Goal: Transaction & Acquisition: Subscribe to service/newsletter

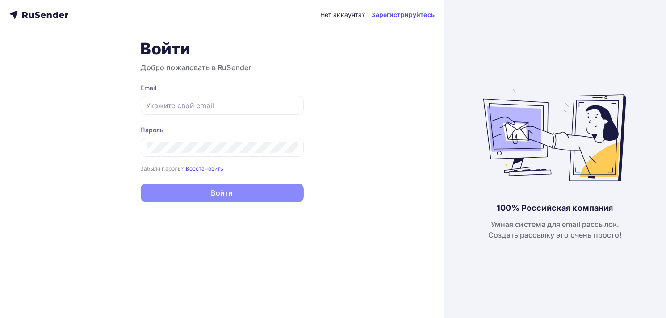
type input "[EMAIL_ADDRESS][DOMAIN_NAME]"
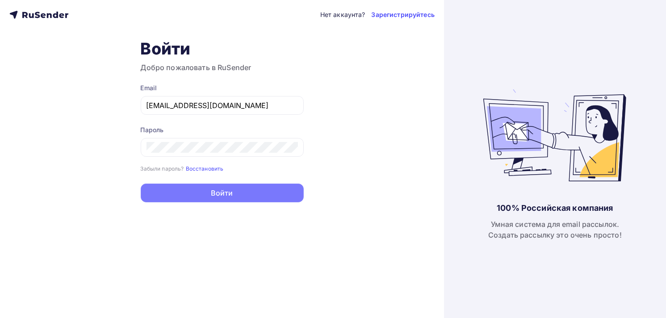
click at [213, 192] on button "Войти" at bounding box center [222, 192] width 163 height 19
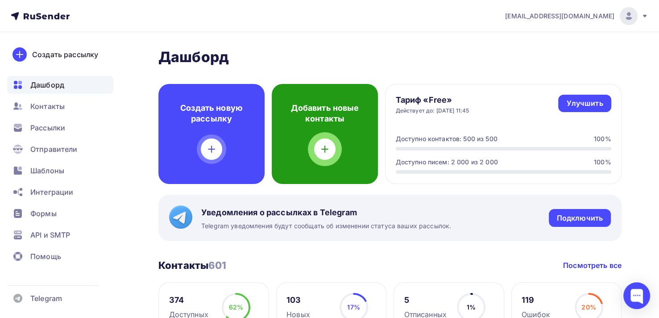
click at [338, 133] on div "Добавить новые контакты" at bounding box center [325, 134] width 106 height 100
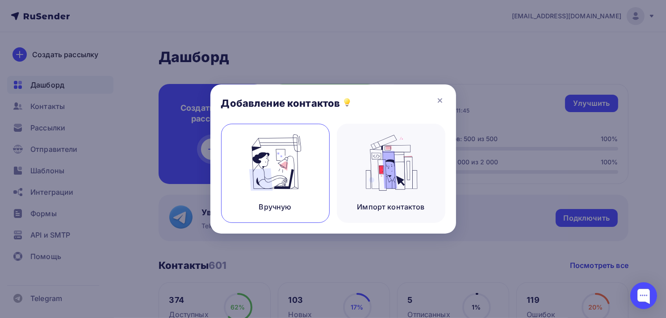
click at [276, 171] on img at bounding box center [275, 162] width 60 height 56
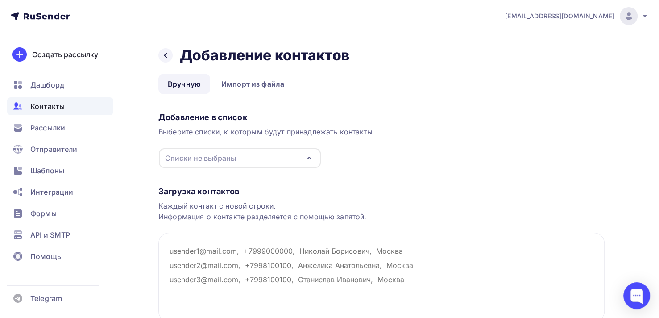
click at [216, 158] on div "Списки не выбраны" at bounding box center [200, 158] width 71 height 11
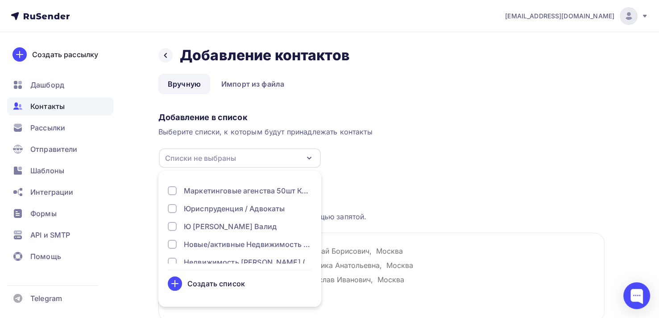
click at [203, 283] on div "Создать список" at bounding box center [217, 283] width 58 height 11
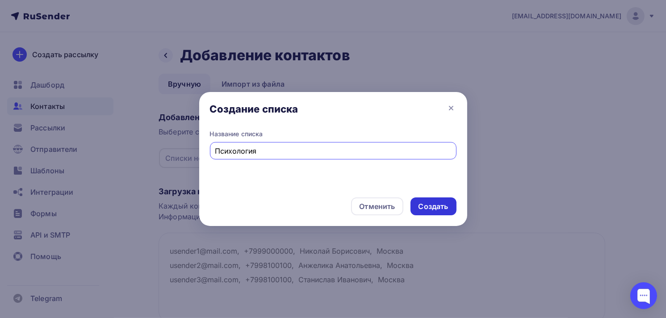
type input "Психология"
click at [446, 202] on div "Создать" at bounding box center [433, 206] width 30 height 10
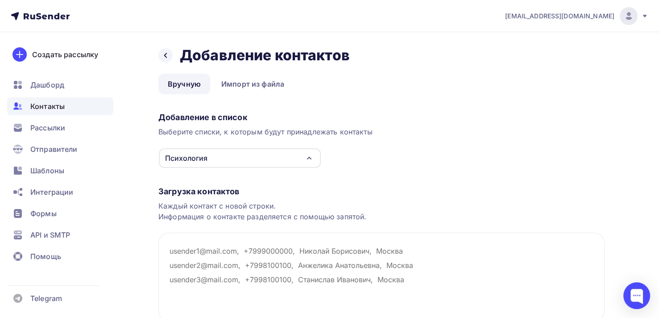
scroll to position [75, 0]
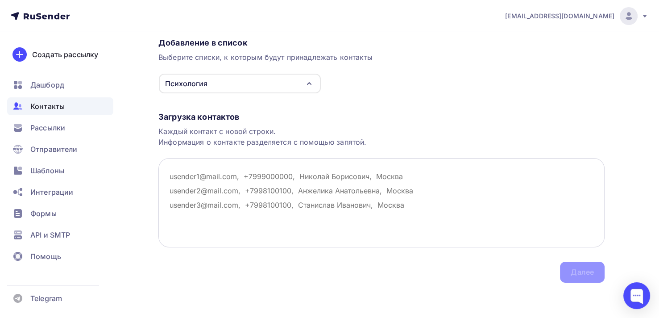
click at [272, 203] on textarea at bounding box center [381, 202] width 446 height 89
paste textarea "[EMAIL_ADDRESS][DOMAIN_NAME] [DOMAIN_NAME][EMAIL_ADDRESS][DOMAIN_NAME] [EMAIL_A…"
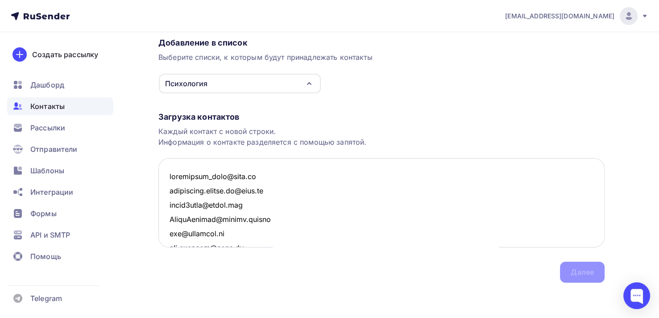
scroll to position [905, 0]
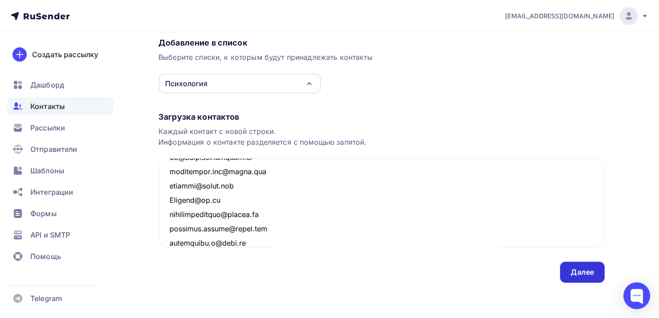
type textarea "[EMAIL_ADDRESS][DOMAIN_NAME] [DOMAIN_NAME][EMAIL_ADDRESS][DOMAIN_NAME] [EMAIL_A…"
click at [588, 268] on div "Далее" at bounding box center [582, 272] width 23 height 10
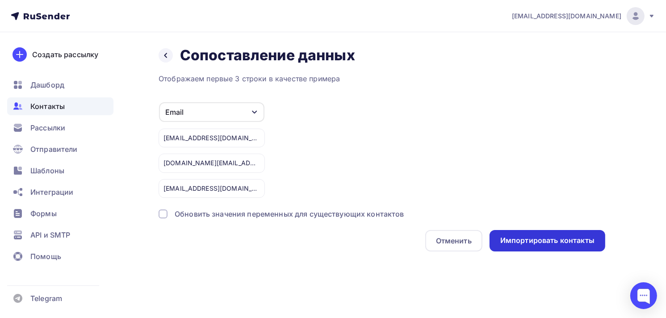
click at [544, 246] on div "Импортировать контакты" at bounding box center [547, 240] width 116 height 21
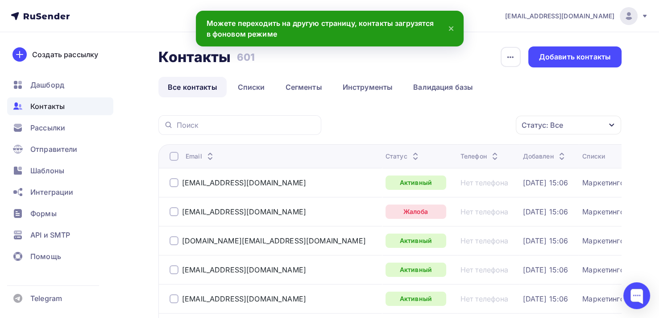
click at [569, 125] on div "Статус: Все" at bounding box center [568, 125] width 105 height 19
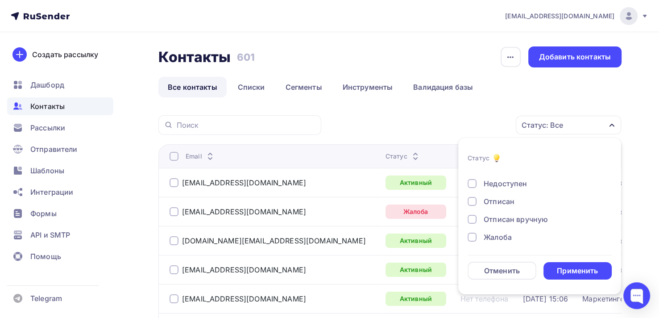
scroll to position [64, 0]
click at [487, 239] on div "Жалоба" at bounding box center [498, 236] width 28 height 11
click at [596, 270] on div "Применить" at bounding box center [577, 271] width 41 height 10
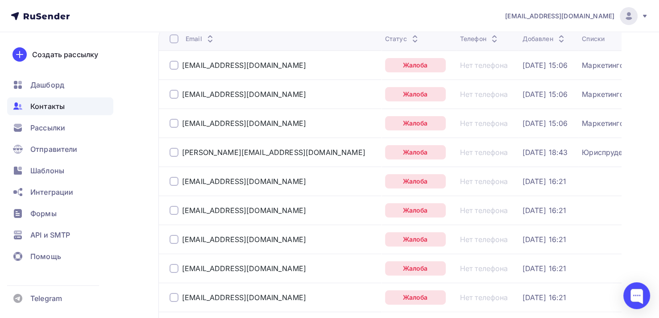
scroll to position [13, 0]
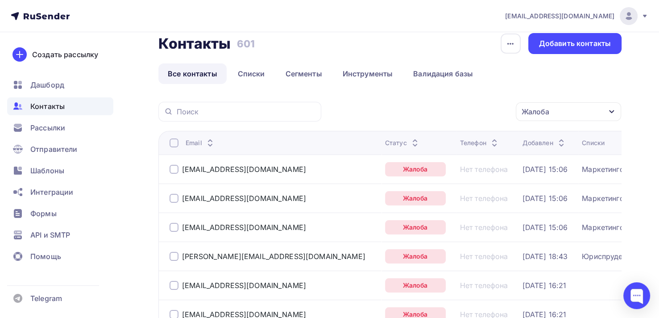
click at [171, 138] on th "Email" at bounding box center [269, 143] width 223 height 24
click at [175, 142] on div at bounding box center [174, 142] width 9 height 9
drag, startPoint x: 479, startPoint y: 115, endPoint x: 479, endPoint y: 121, distance: 6.3
click at [479, 116] on div "Действие" at bounding box center [450, 111] width 118 height 17
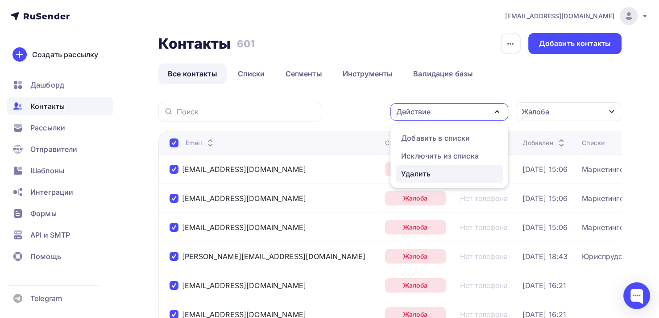
click at [444, 174] on div "Удалить" at bounding box center [449, 173] width 96 height 11
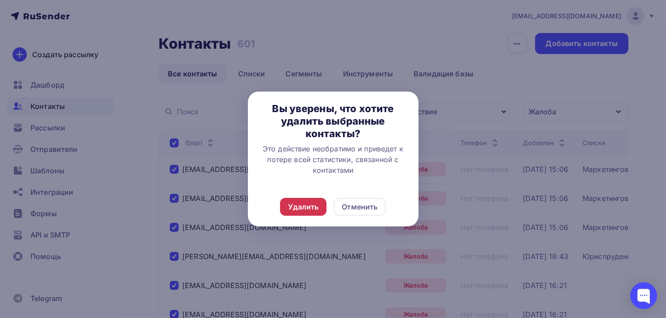
click at [319, 210] on div "Удалить" at bounding box center [303, 207] width 46 height 18
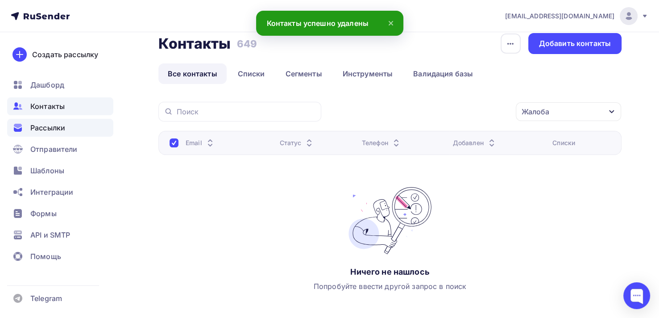
click at [62, 128] on span "Рассылки" at bounding box center [47, 127] width 35 height 11
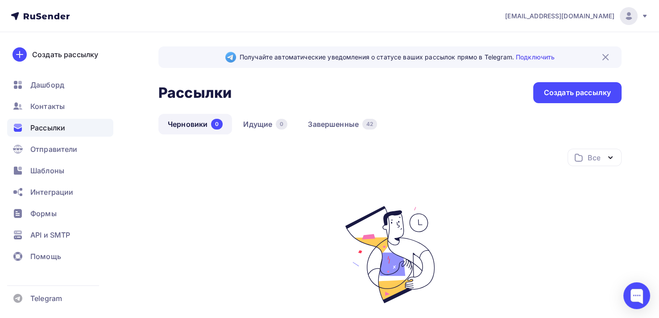
click at [69, 132] on div "Рассылки" at bounding box center [60, 128] width 106 height 18
click at [41, 150] on span "Отправители" at bounding box center [53, 149] width 47 height 11
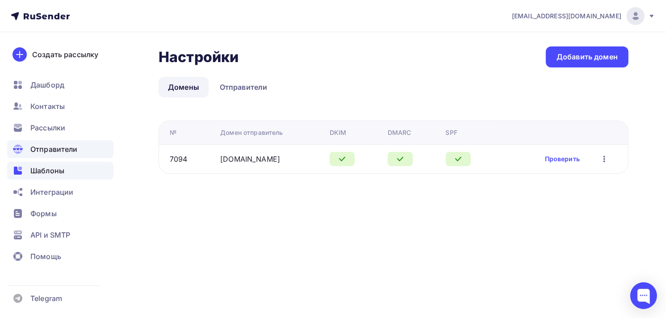
click at [45, 164] on div "Шаблоны" at bounding box center [60, 171] width 106 height 18
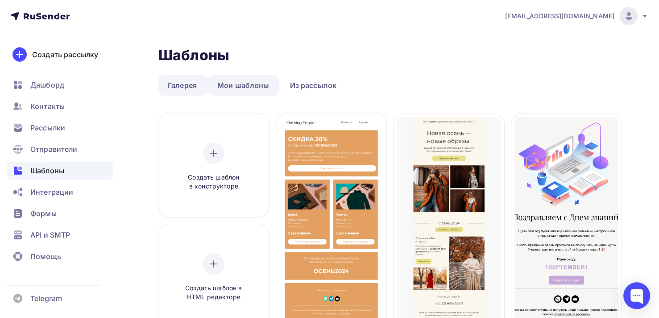
click at [257, 84] on link "Мои шаблоны" at bounding box center [243, 85] width 71 height 21
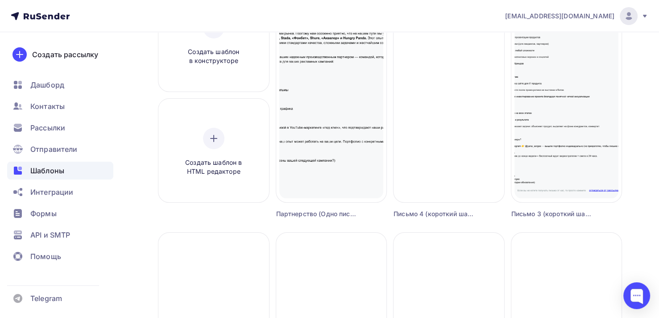
scroll to position [134, 0]
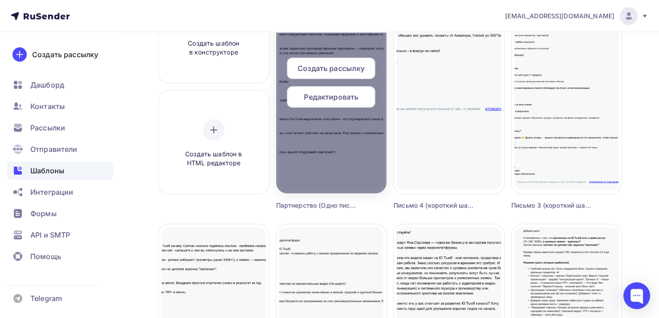
click at [345, 133] on div at bounding box center [331, 86] width 111 height 214
click at [343, 71] on span "Создать рассылку" at bounding box center [331, 68] width 67 height 11
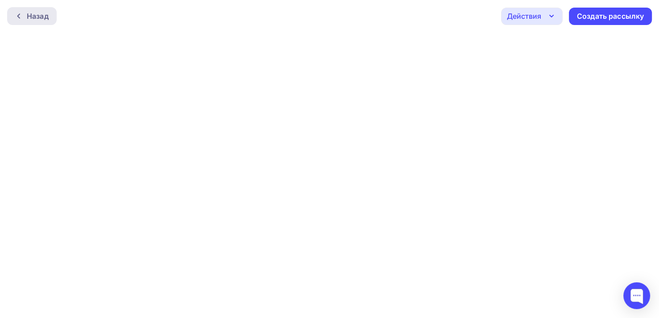
click at [19, 7] on div "Назад" at bounding box center [32, 16] width 50 height 18
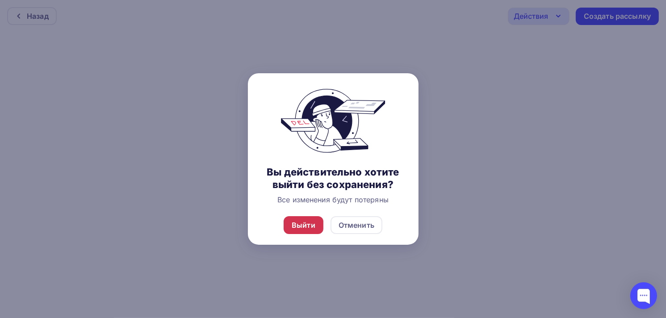
click at [301, 221] on div "Выйти" at bounding box center [304, 225] width 24 height 11
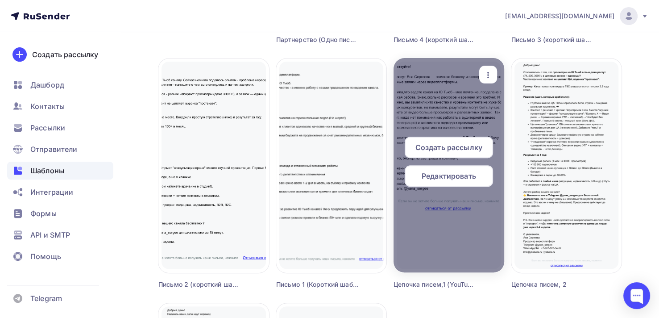
scroll to position [313, 0]
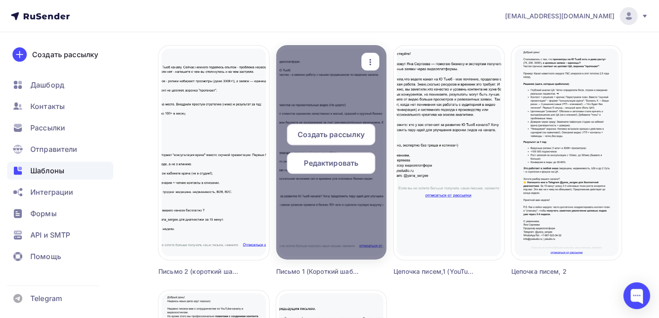
click at [351, 132] on span "Создать рассылку" at bounding box center [331, 134] width 67 height 11
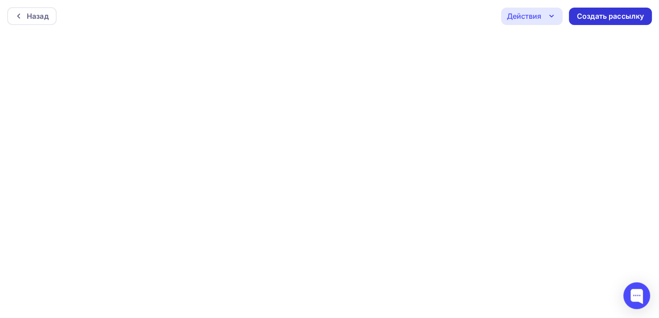
click at [605, 11] on div "Создать рассылку" at bounding box center [610, 16] width 67 height 10
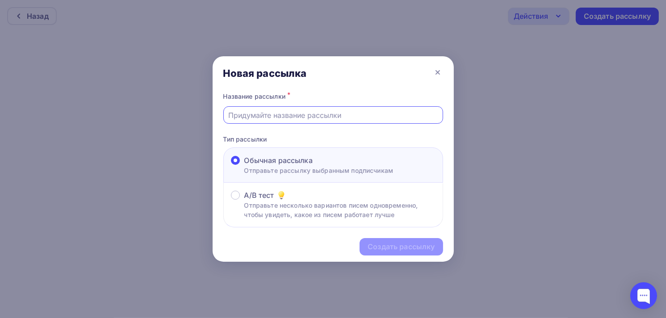
click at [315, 120] on input "text" at bounding box center [332, 115] width 209 height 11
type input "Психология"
click at [417, 245] on div "Создать рассылку" at bounding box center [400, 247] width 67 height 10
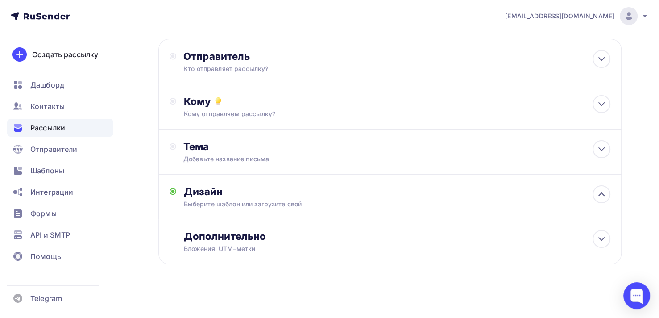
scroll to position [45, 0]
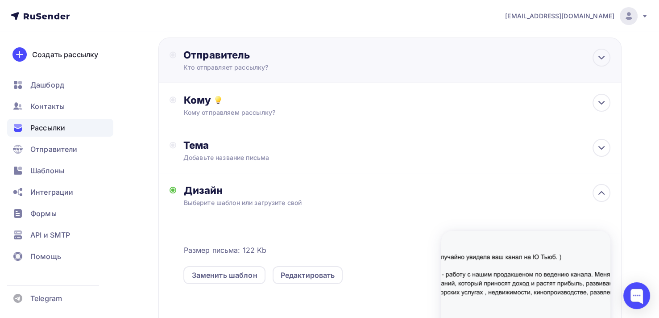
click at [207, 49] on div "Отправитель" at bounding box center [279, 55] width 193 height 13
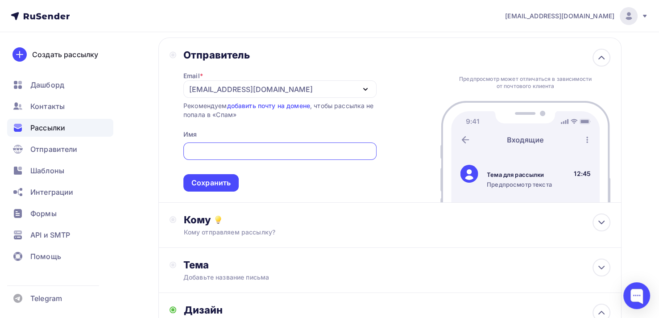
scroll to position [0, 0]
click at [238, 87] on div "[EMAIL_ADDRESS][DOMAIN_NAME]" at bounding box center [251, 89] width 124 height 11
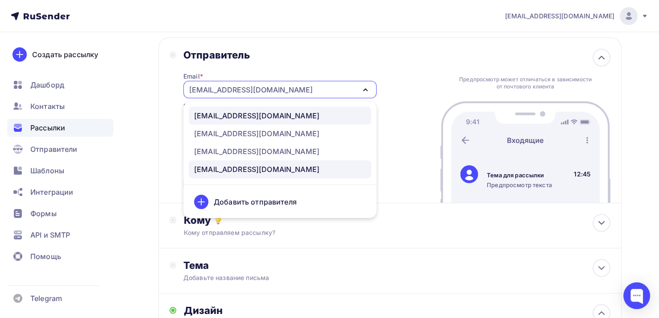
click at [226, 118] on div "[EMAIL_ADDRESS][DOMAIN_NAME]" at bounding box center [256, 115] width 125 height 11
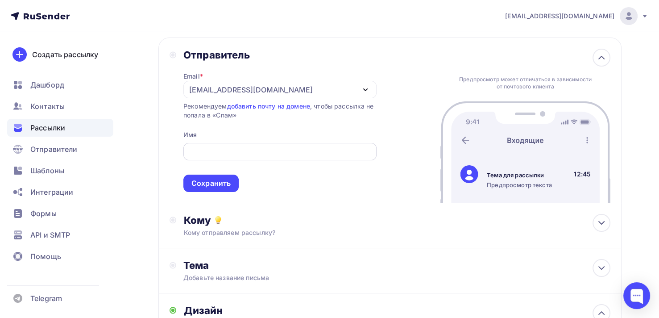
click at [219, 151] on input "text" at bounding box center [279, 151] width 183 height 11
type input "[PERSON_NAME]"
click at [218, 178] on div "Сохранить" at bounding box center [211, 183] width 39 height 10
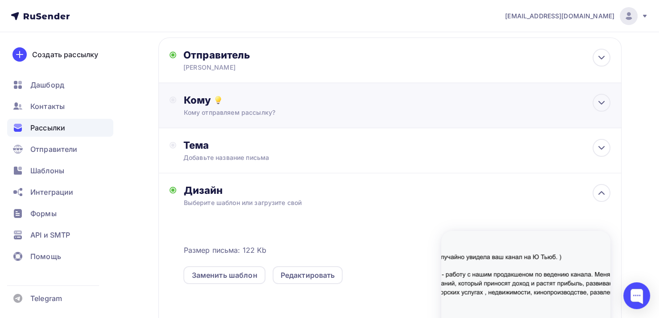
click at [248, 112] on div "Кому отправляем рассылку?" at bounding box center [375, 112] width 384 height 9
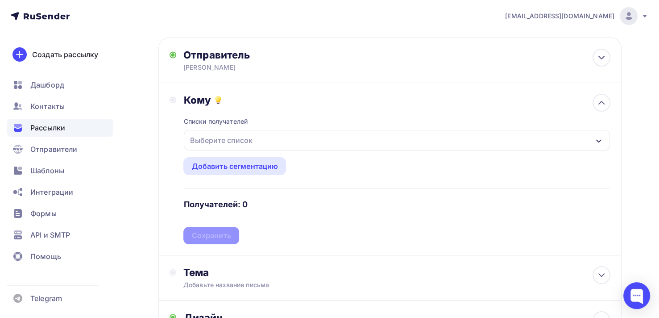
click at [254, 139] on div "Выберите список" at bounding box center [221, 140] width 70 height 16
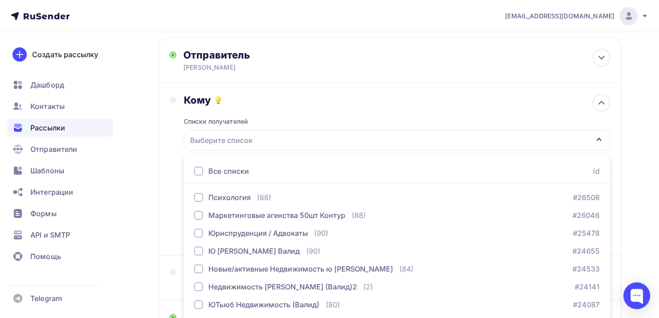
scroll to position [111, 0]
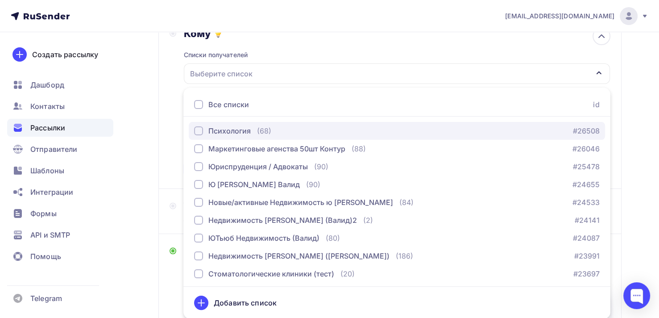
click at [255, 130] on div "Психология (68)" at bounding box center [232, 130] width 77 height 11
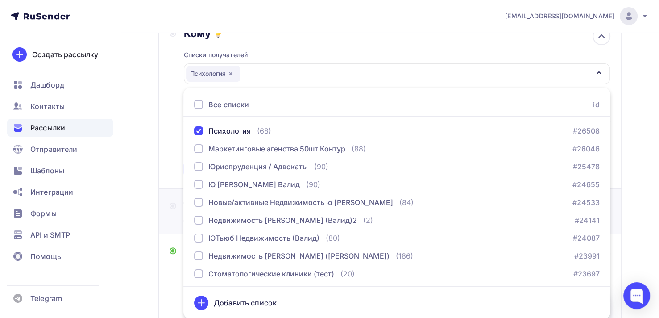
click at [167, 214] on div "Тема Добавьте название письма Тема * Рекомендуем использовать не более 150 симв…" at bounding box center [389, 211] width 463 height 45
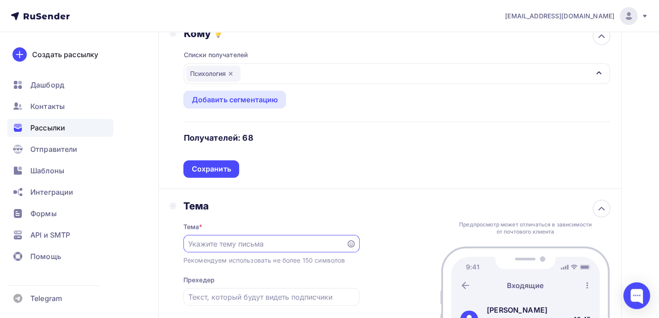
scroll to position [0, 0]
click at [221, 167] on div "Сохранить" at bounding box center [211, 169] width 39 height 10
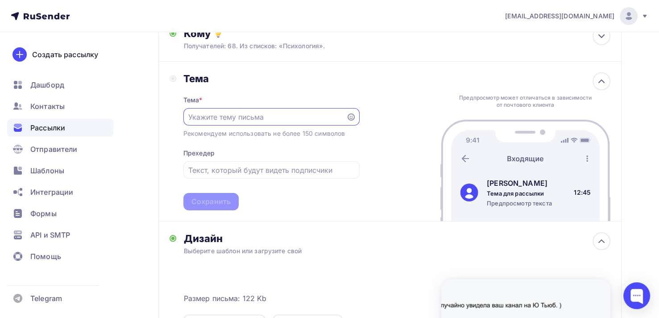
click at [211, 117] on input "text" at bounding box center [264, 117] width 153 height 11
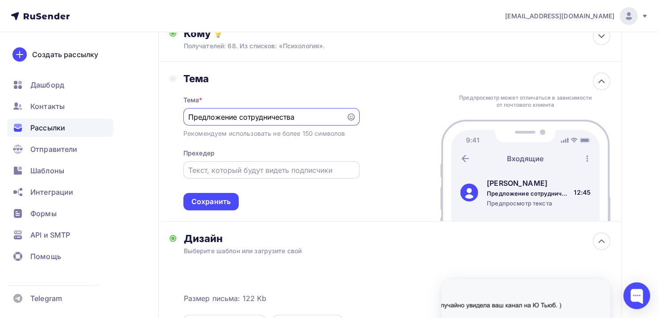
type input "Предложение сотрудничества"
click at [240, 171] on input "text" at bounding box center [271, 170] width 166 height 11
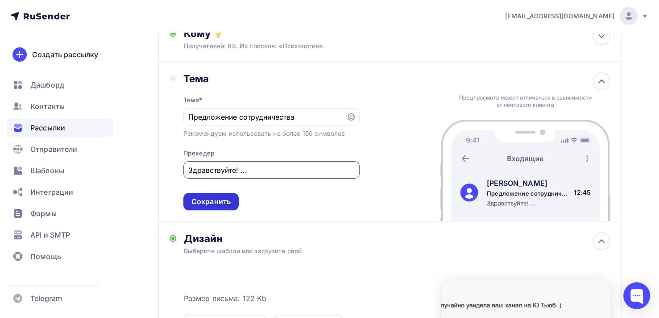
type input "Здравствуйте! ..."
click at [224, 205] on div "Сохранить" at bounding box center [211, 201] width 39 height 10
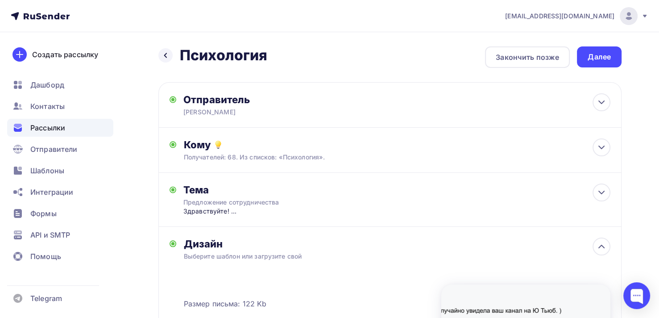
click at [608, 68] on div "Назад Психология Психология Закончить позже Далее Отправитель [PERSON_NAME] Ema…" at bounding box center [389, 268] width 463 height 445
click at [604, 55] on div "Далее" at bounding box center [599, 57] width 23 height 10
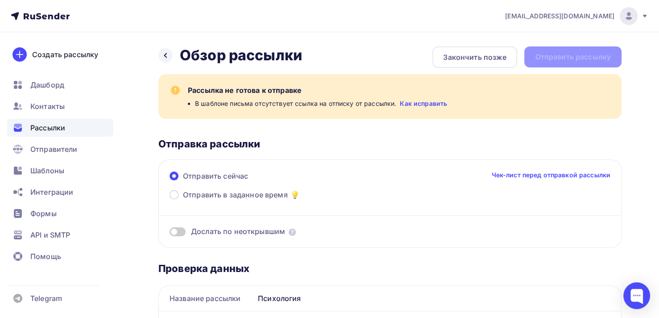
click at [174, 55] on div "Назад Обзор рассылки Обзор рассылки" at bounding box center [230, 55] width 144 height 18
click at [169, 55] on div at bounding box center [165, 55] width 14 height 14
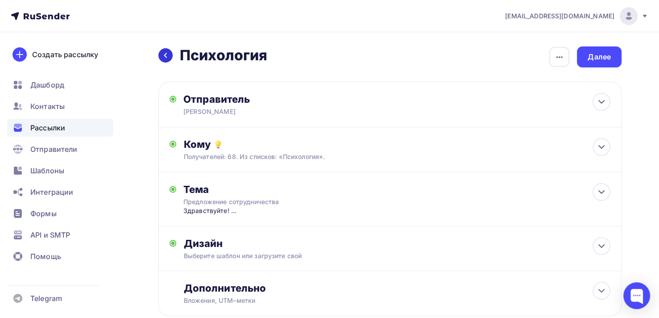
click at [171, 55] on div at bounding box center [165, 55] width 14 height 14
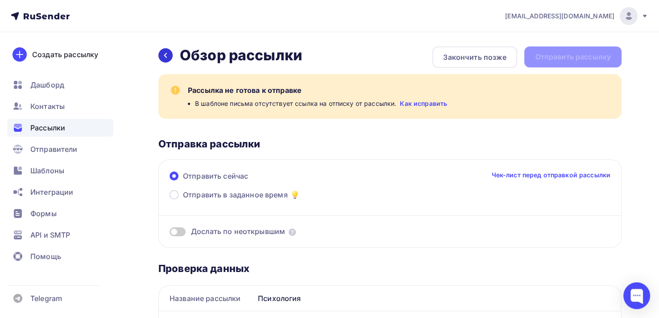
click at [169, 54] on icon at bounding box center [165, 55] width 7 height 7
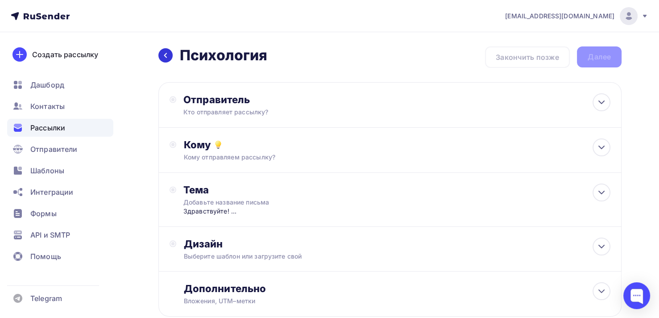
click at [166, 58] on icon at bounding box center [165, 55] width 7 height 7
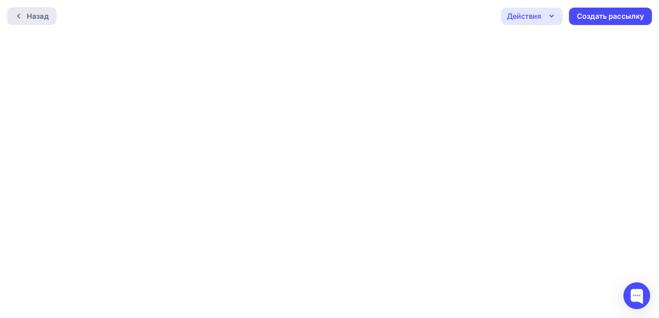
click at [30, 17] on div "Назад" at bounding box center [38, 16] width 22 height 11
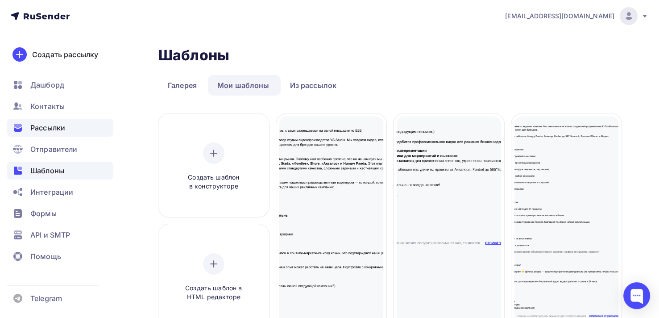
click at [59, 134] on div "Рассылки" at bounding box center [60, 128] width 106 height 18
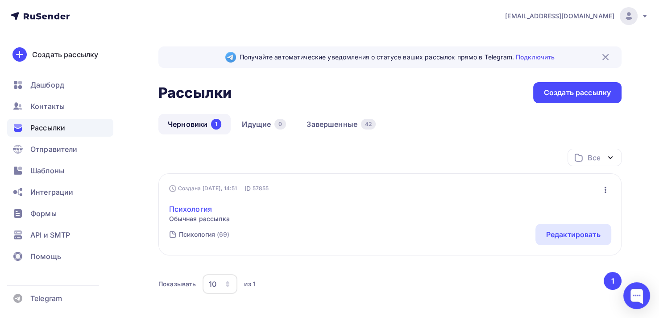
click at [192, 208] on link "Психология" at bounding box center [199, 209] width 61 height 11
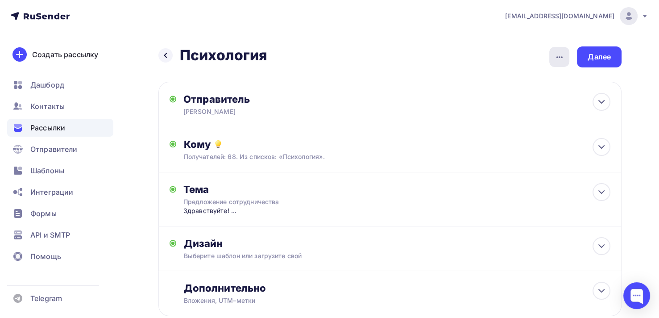
click at [553, 53] on div "button" at bounding box center [560, 57] width 20 height 20
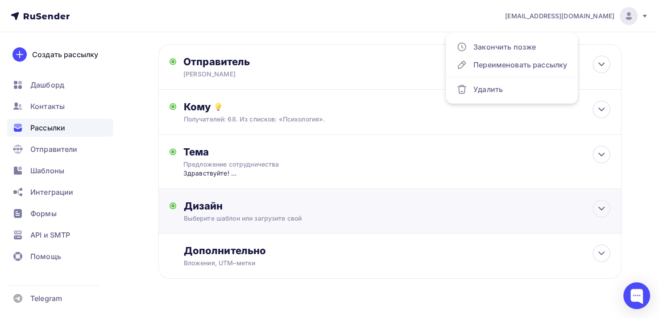
scroll to position [45, 0]
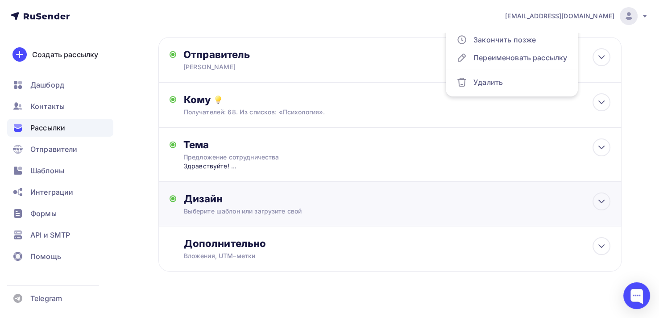
click at [258, 210] on div "Выберите шаблон или загрузите свой" at bounding box center [375, 211] width 384 height 9
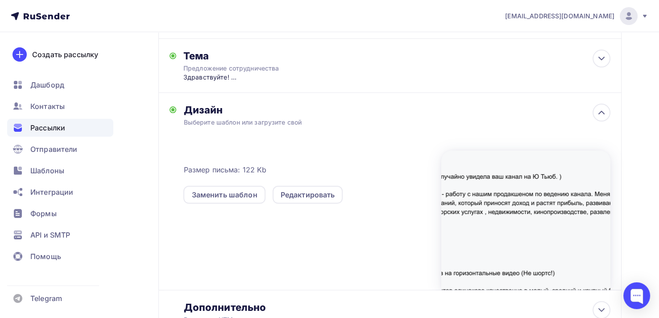
scroll to position [208, 0]
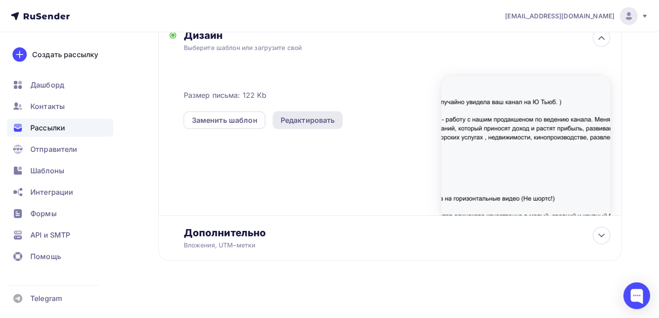
click at [313, 119] on div "Редактировать" at bounding box center [308, 120] width 54 height 11
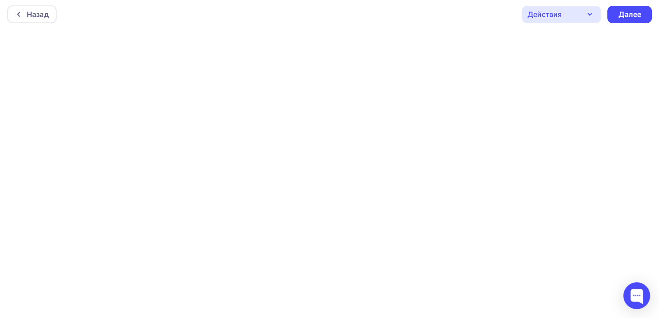
scroll to position [2, 0]
click at [627, 16] on div "Далее" at bounding box center [629, 14] width 23 height 10
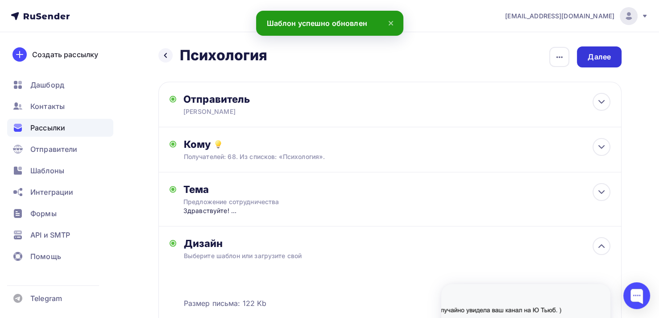
click at [610, 55] on div "Далее" at bounding box center [599, 57] width 23 height 10
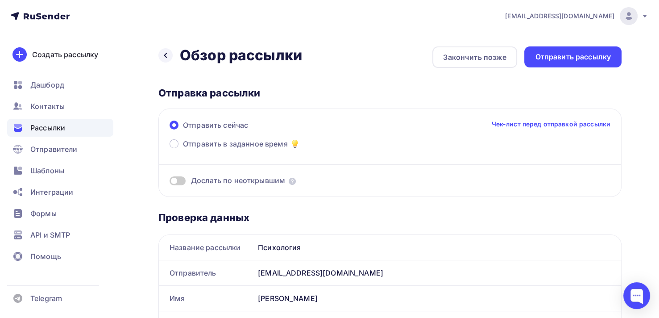
click at [234, 180] on span "Дослать по неоткрывшим" at bounding box center [238, 180] width 94 height 10
click at [180, 180] on span at bounding box center [178, 180] width 16 height 9
click at [170, 182] on input "checkbox" at bounding box center [170, 182] width 0 height 0
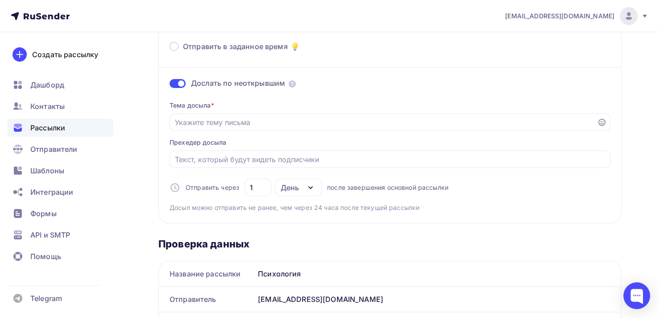
scroll to position [89, 0]
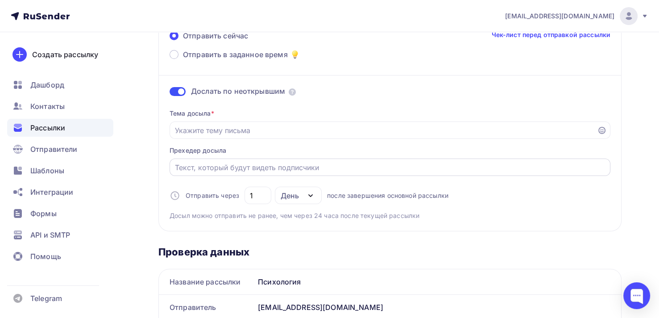
click at [211, 169] on input "Отправить в заданное время" at bounding box center [390, 167] width 431 height 11
paste input "тренирующиеся"
type input "тренирующиеся"
click at [213, 166] on input "тренирующиеся" at bounding box center [390, 167] width 431 height 11
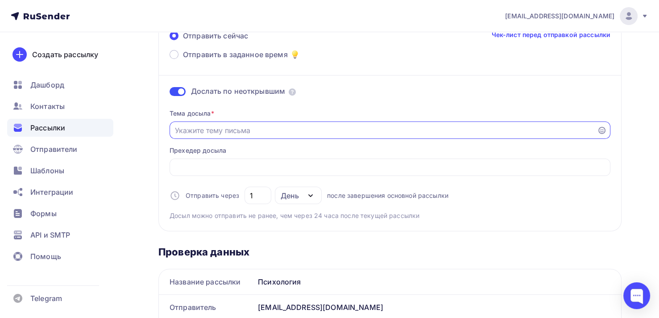
click at [229, 127] on input "Отправить в заданное время" at bounding box center [383, 130] width 417 height 11
click at [229, 127] on input "Преддлоожение сотрудн" at bounding box center [383, 130] width 417 height 11
click at [229, 127] on input "Сотрудн" at bounding box center [383, 130] width 417 height 11
type input "Сотрудничество Ю Тьюб канал"
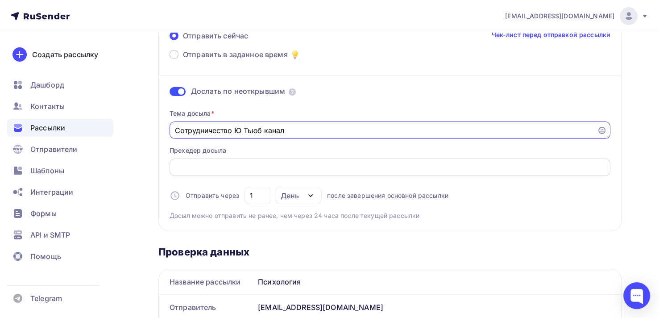
click at [231, 163] on input "Отправить в заданное время" at bounding box center [390, 167] width 431 height 11
paste input "Искала видео по теме психологии ,и случайно увидела ваш канал на Ю Тьюб. )"
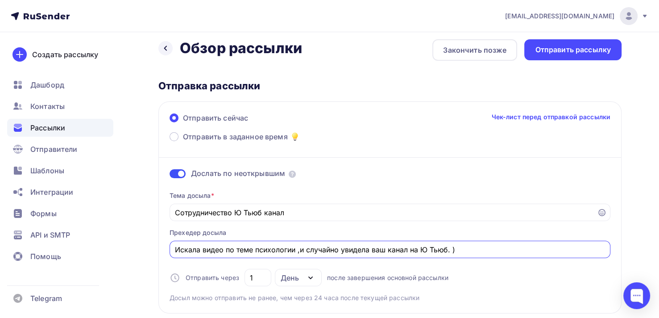
scroll to position [0, 0]
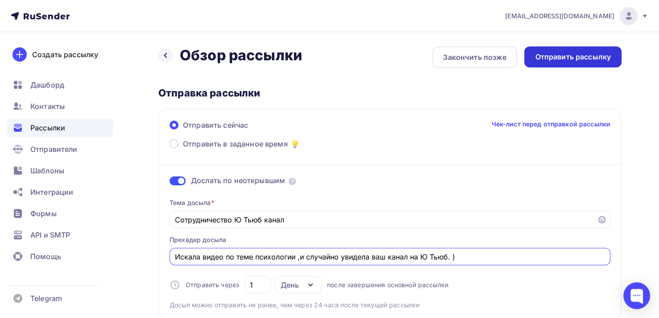
type input "Искала видео по теме психологии ,и случайно увидела ваш канал на Ю Тьюб. )"
click at [563, 59] on div "Отправить рассылку" at bounding box center [573, 57] width 76 height 10
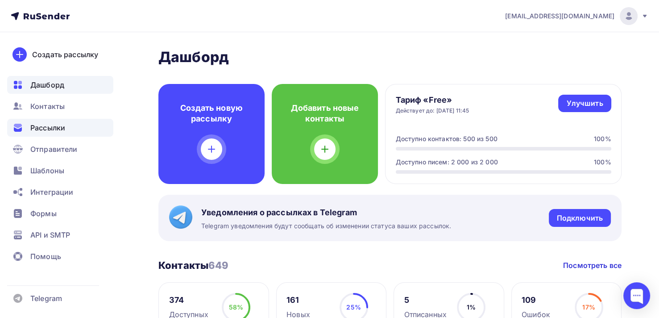
click at [58, 121] on div "Рассылки" at bounding box center [60, 128] width 106 height 18
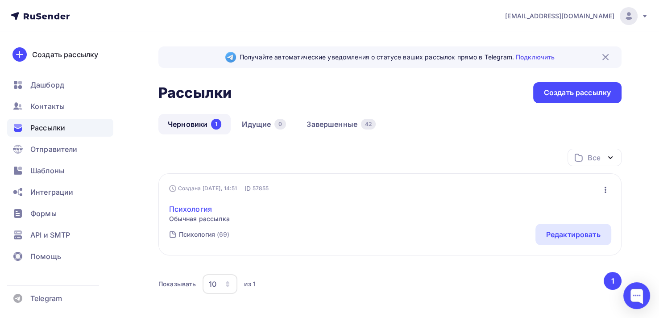
click at [188, 211] on link "Психология" at bounding box center [199, 209] width 61 height 11
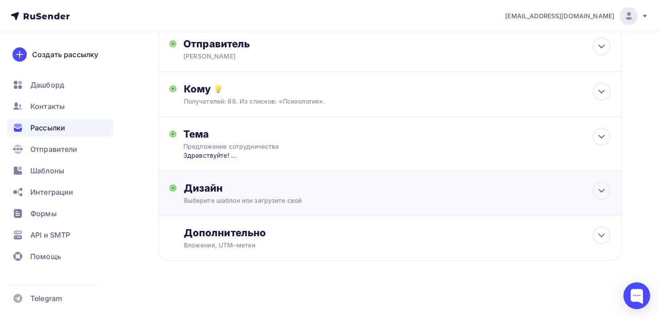
click at [231, 194] on div "Дизайн Выберите шаблон или загрузите свой Размер письма: 122 Kb Заменить шаблон…" at bounding box center [396, 193] width 427 height 23
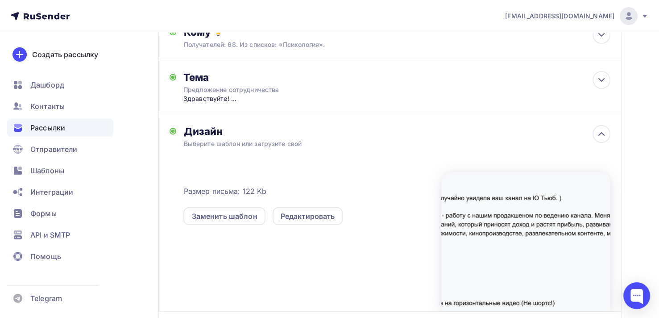
scroll to position [208, 0]
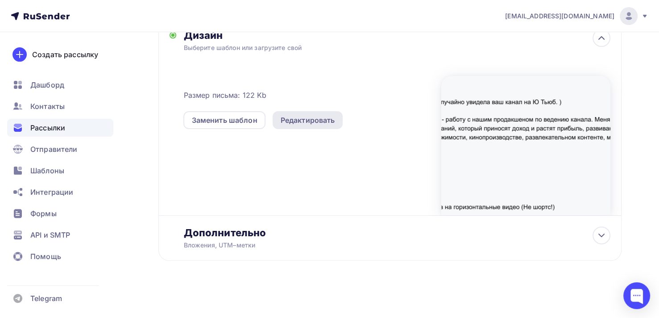
click at [313, 114] on div "Редактировать" at bounding box center [308, 120] width 71 height 18
